Goal: Task Accomplishment & Management: Manage account settings

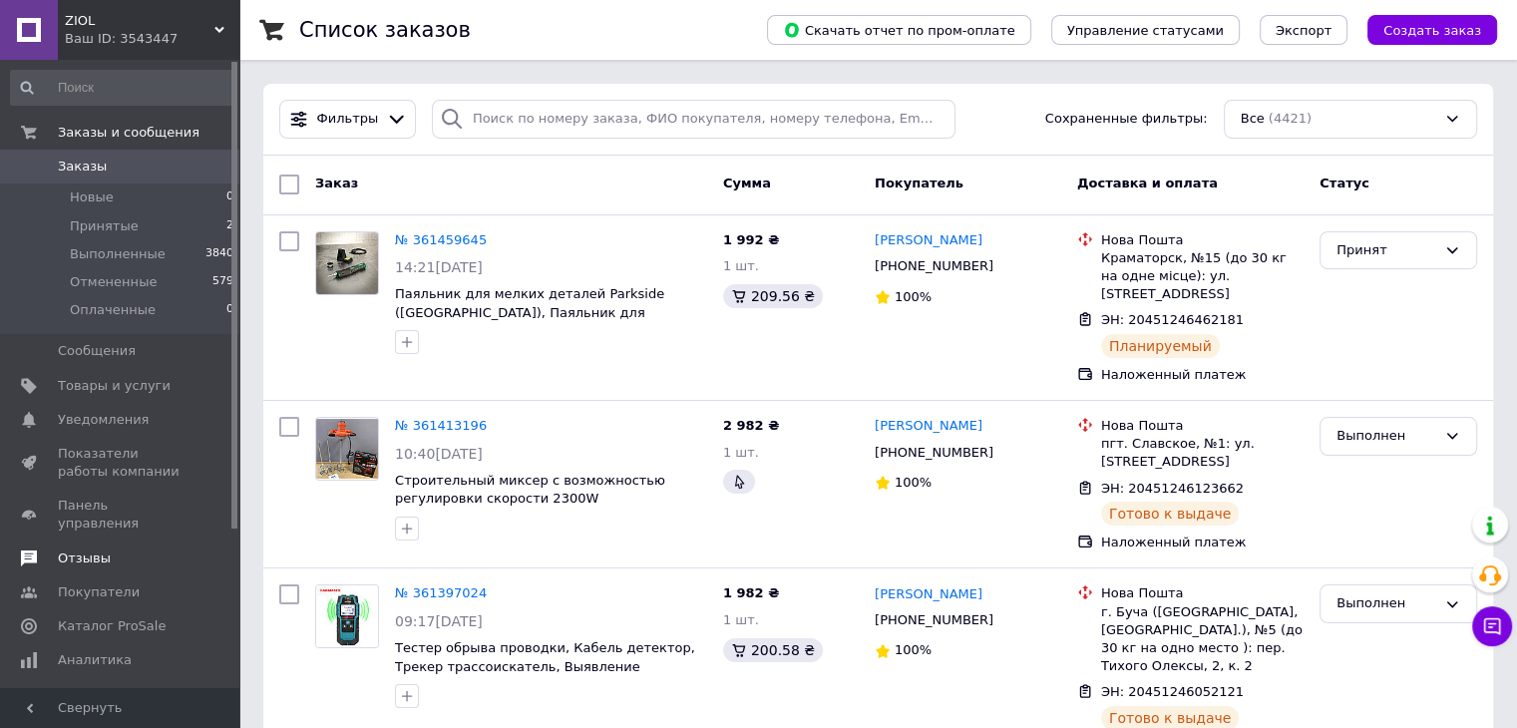
click at [80, 550] on span "Отзывы" at bounding box center [84, 559] width 53 height 18
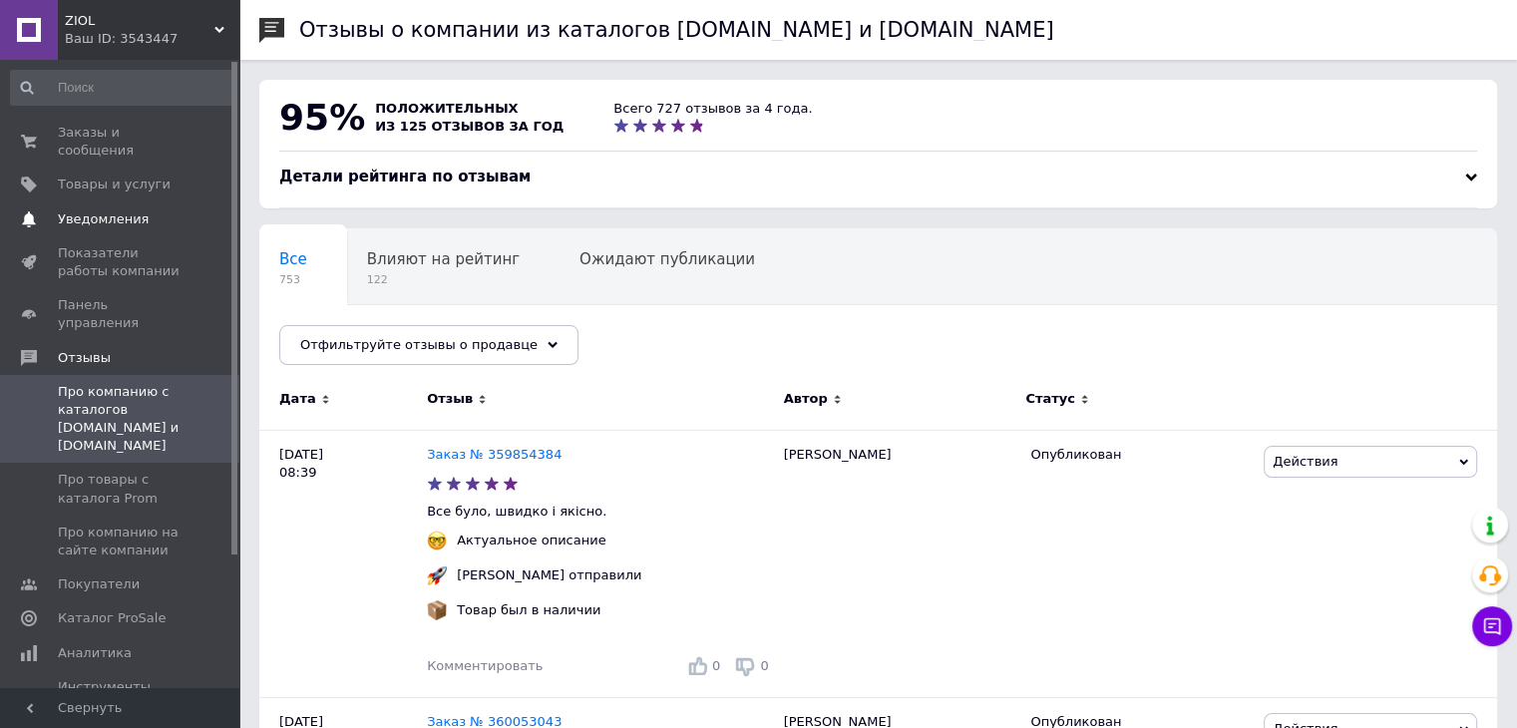
click at [96, 210] on span "Уведомления" at bounding box center [103, 219] width 91 height 18
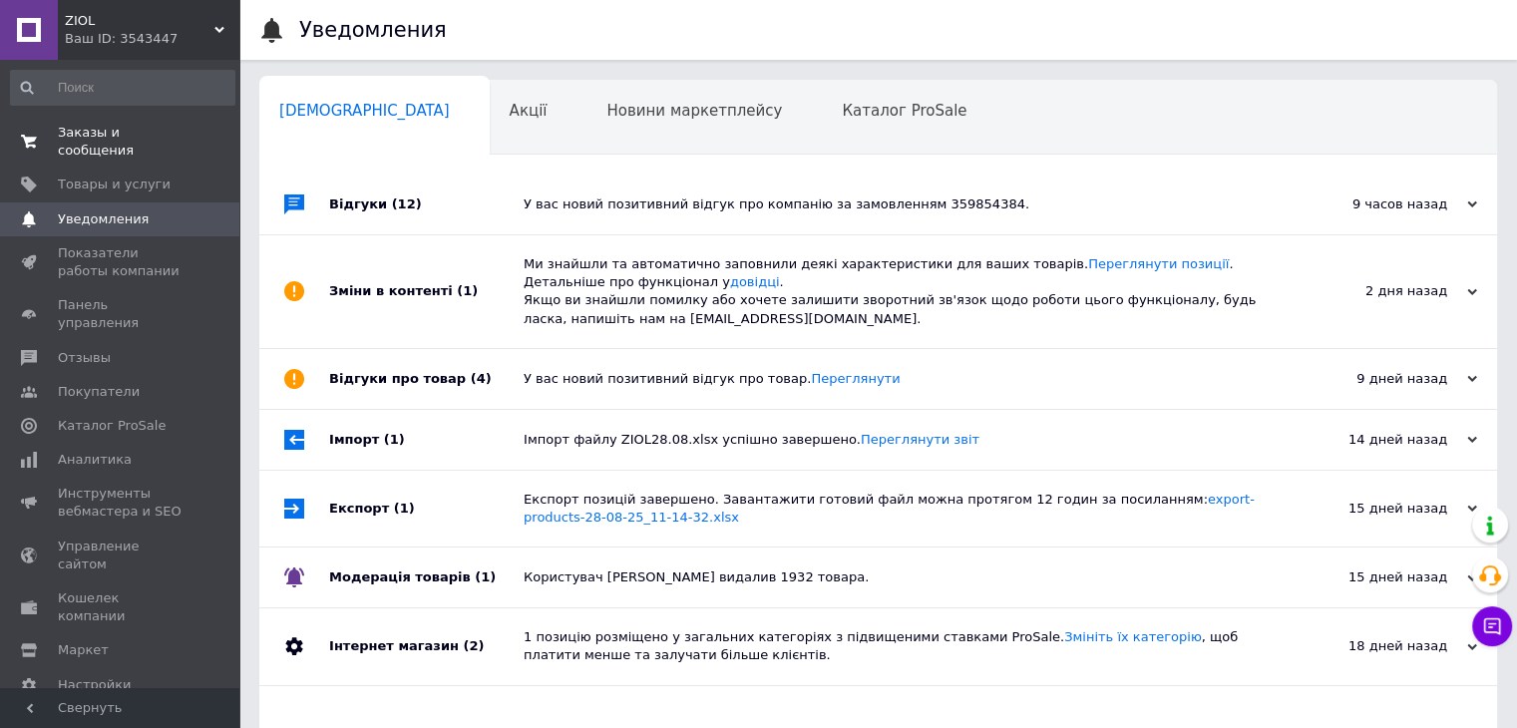
click at [133, 140] on span "Заказы и сообщения" at bounding box center [121, 142] width 127 height 36
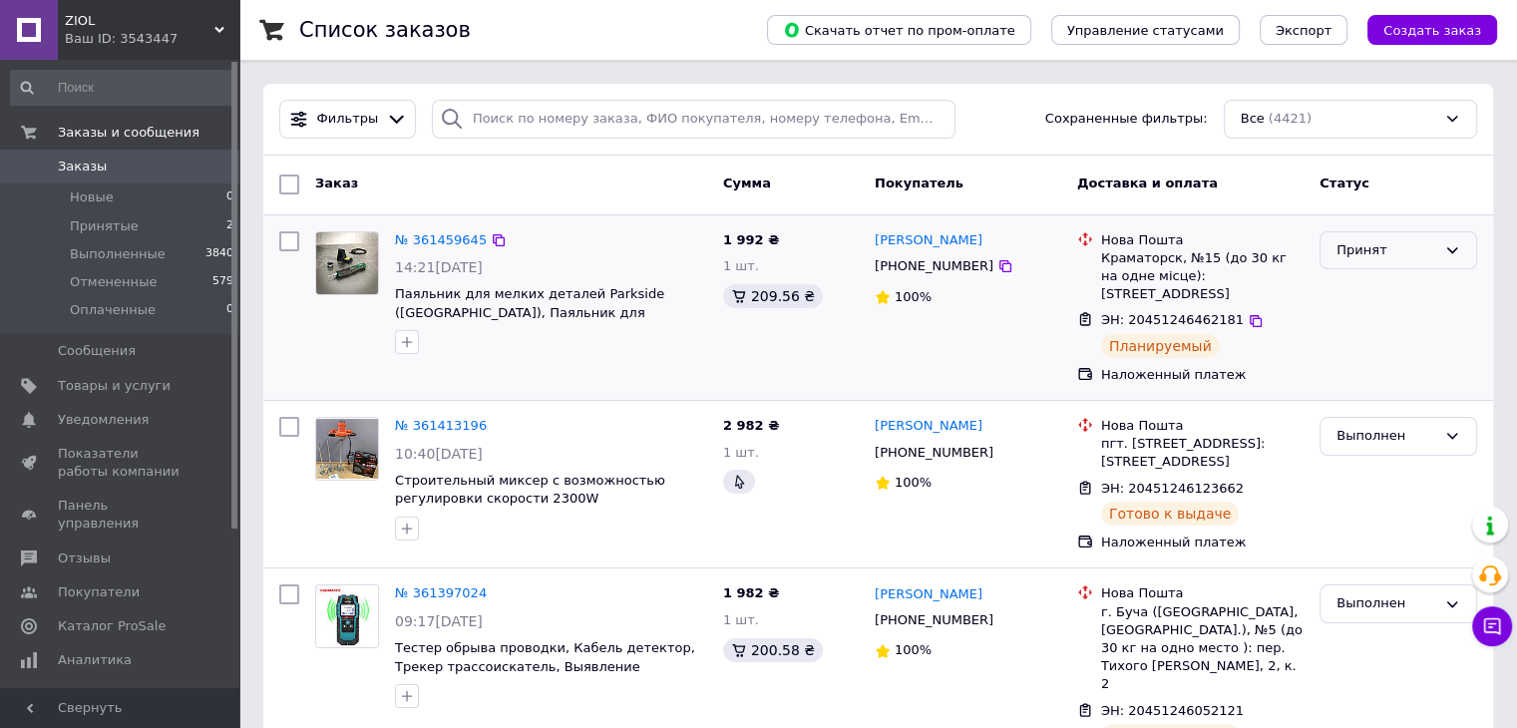
click at [1350, 240] on div "Принят" at bounding box center [1386, 250] width 100 height 21
click at [1349, 286] on li "Выполнен" at bounding box center [1398, 291] width 156 height 37
click at [122, 225] on span "Принятые" at bounding box center [104, 226] width 69 height 18
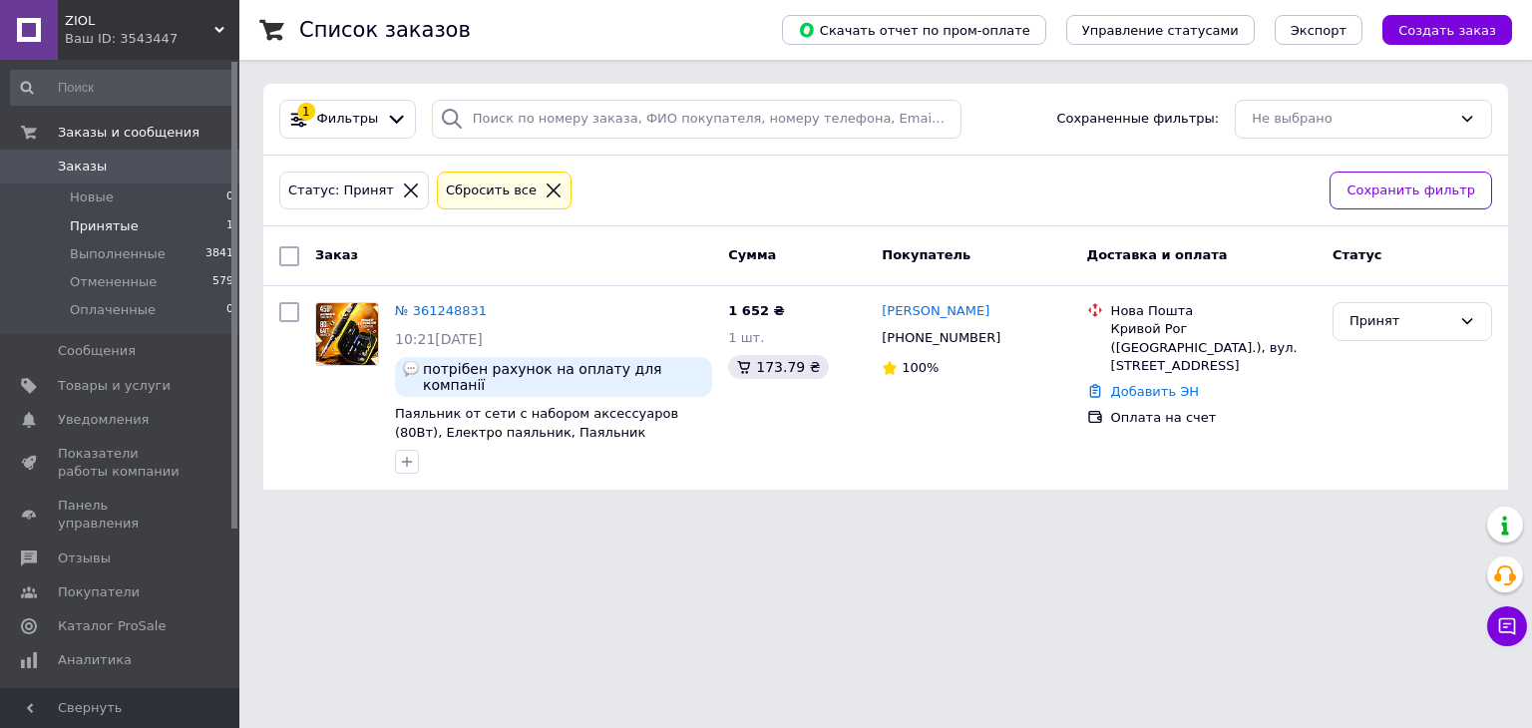
click at [75, 164] on span "Заказы" at bounding box center [82, 167] width 49 height 18
